Goal: Find specific page/section: Find specific page/section

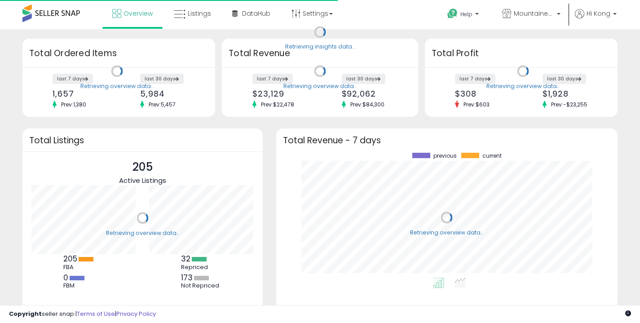
scroll to position [125, 323]
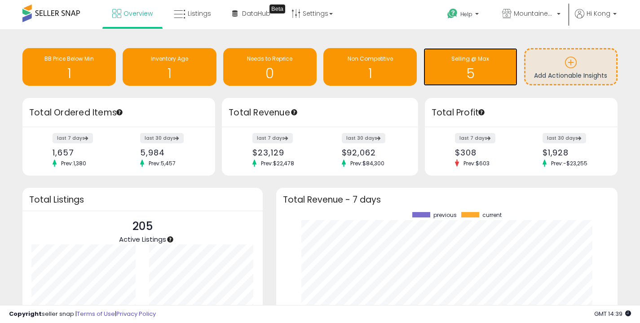
click at [452, 61] on span "Selling @ Max" at bounding box center [470, 59] width 38 height 8
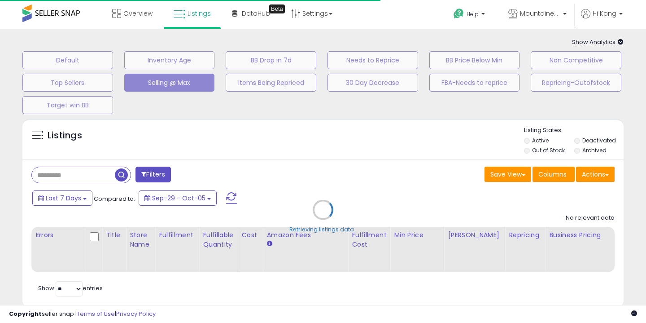
select select "**"
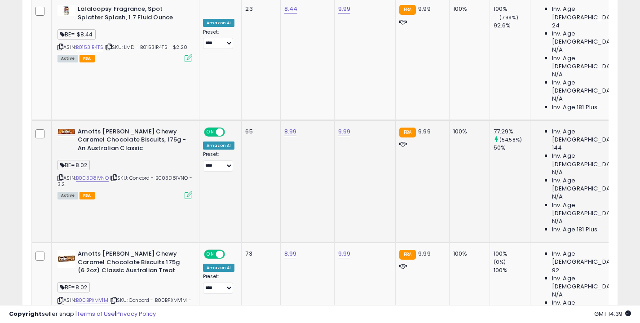
scroll to position [392, 0]
